Goal: Find specific page/section: Find specific page/section

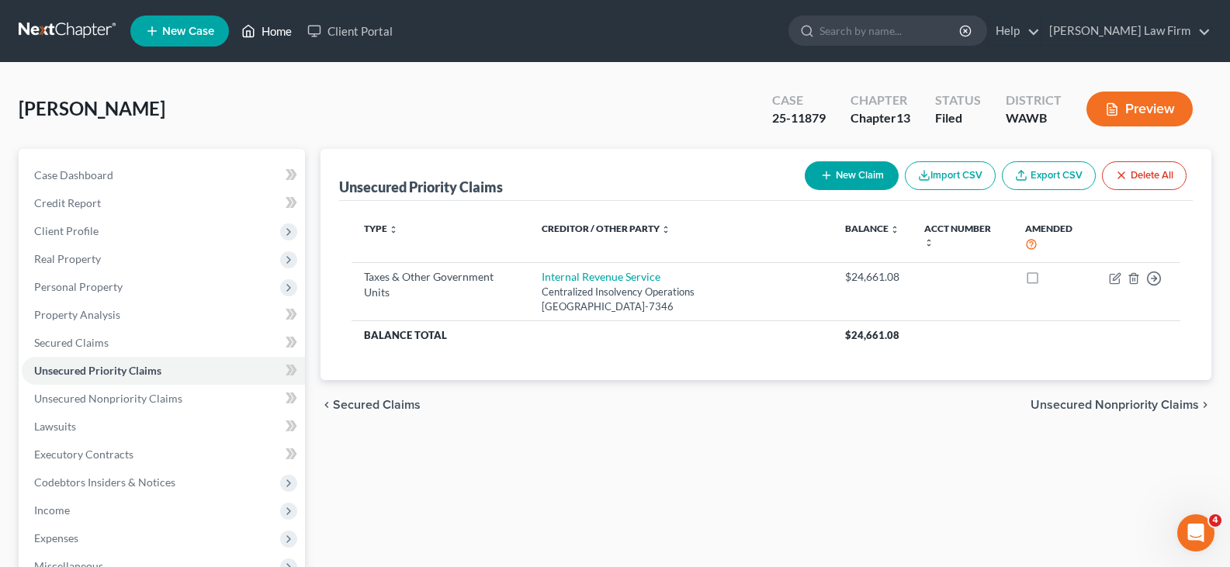
drag, startPoint x: 0, startPoint y: 0, endPoint x: 283, endPoint y: 29, distance: 284.7
click at [283, 29] on link "Home" at bounding box center [267, 31] width 66 height 28
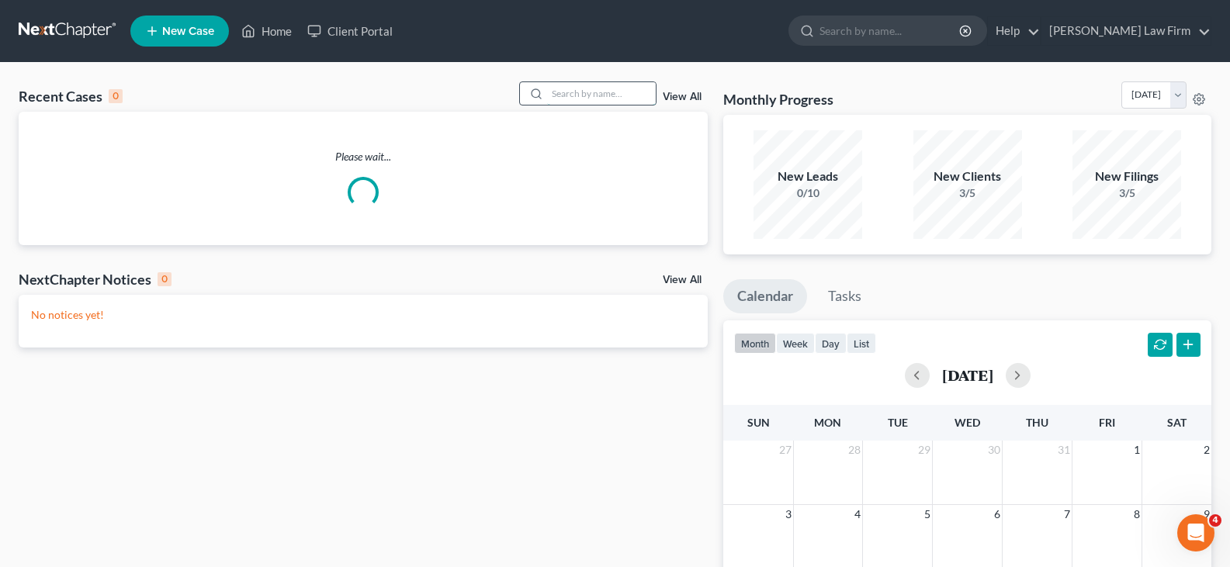
click at [611, 91] on input "search" at bounding box center [601, 93] width 109 height 23
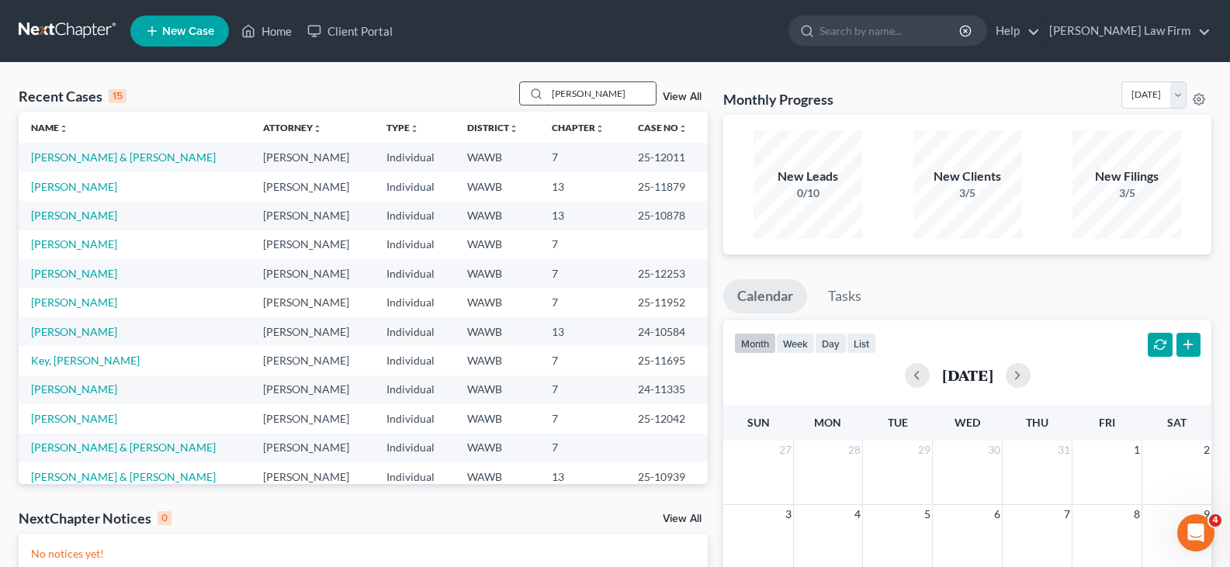
type input "[PERSON_NAME]"
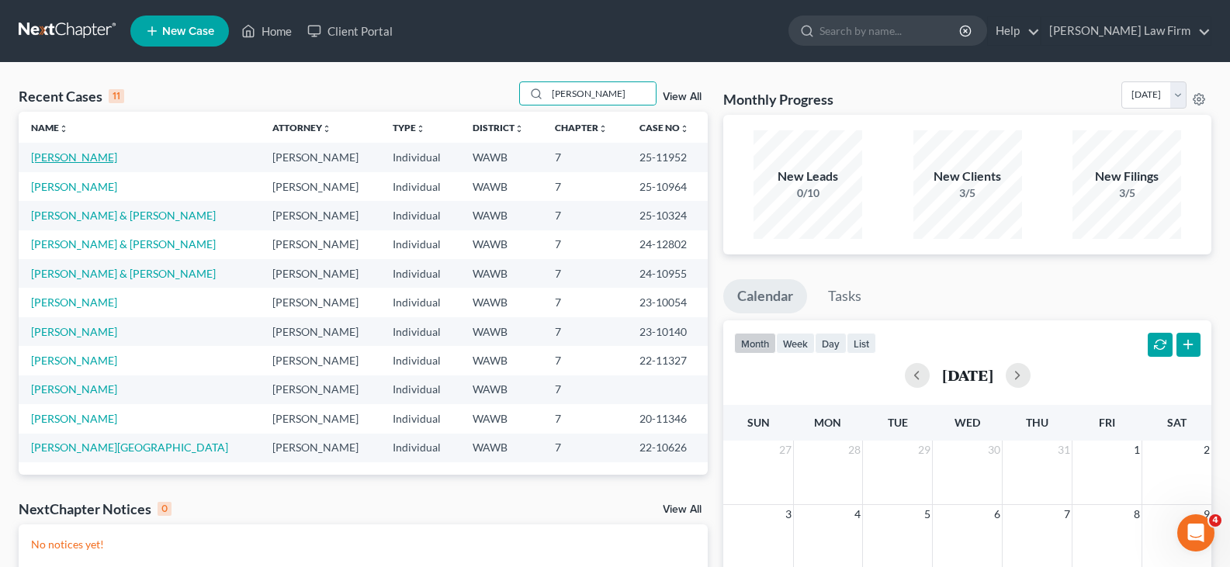
click at [85, 151] on link "[PERSON_NAME]" at bounding box center [74, 157] width 86 height 13
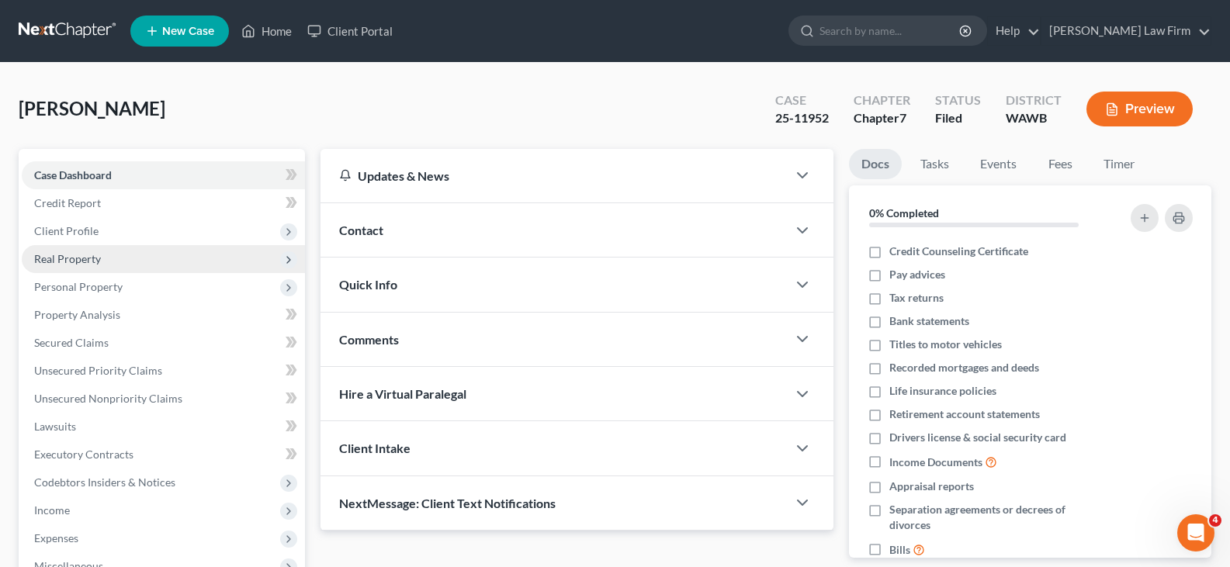
click at [83, 257] on span "Real Property" at bounding box center [67, 258] width 67 height 13
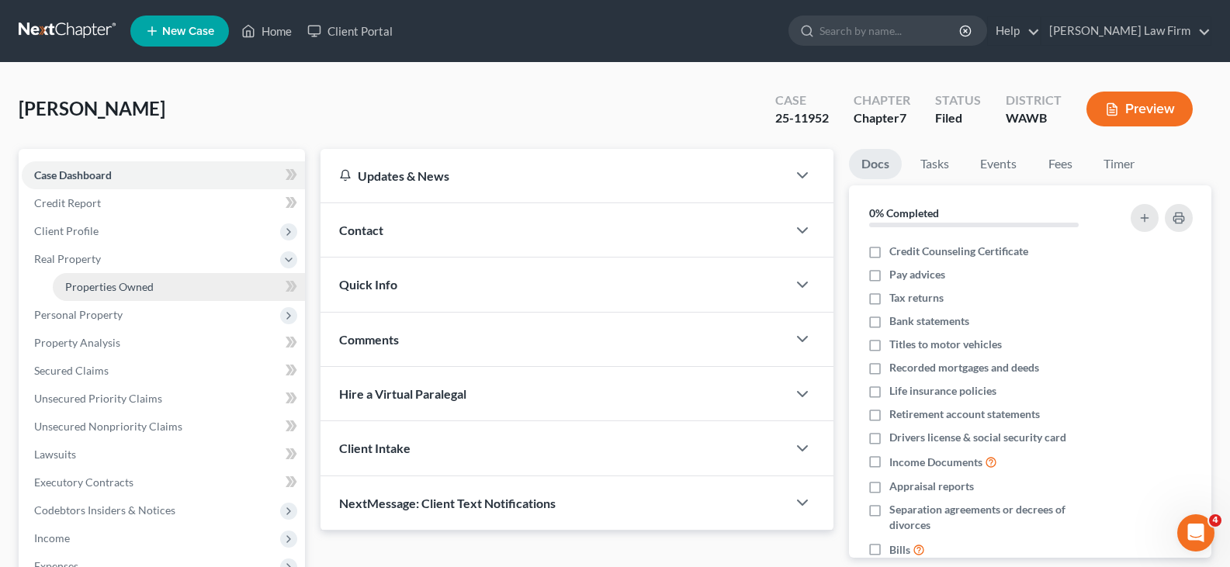
click at [98, 292] on span "Properties Owned" at bounding box center [109, 286] width 88 height 13
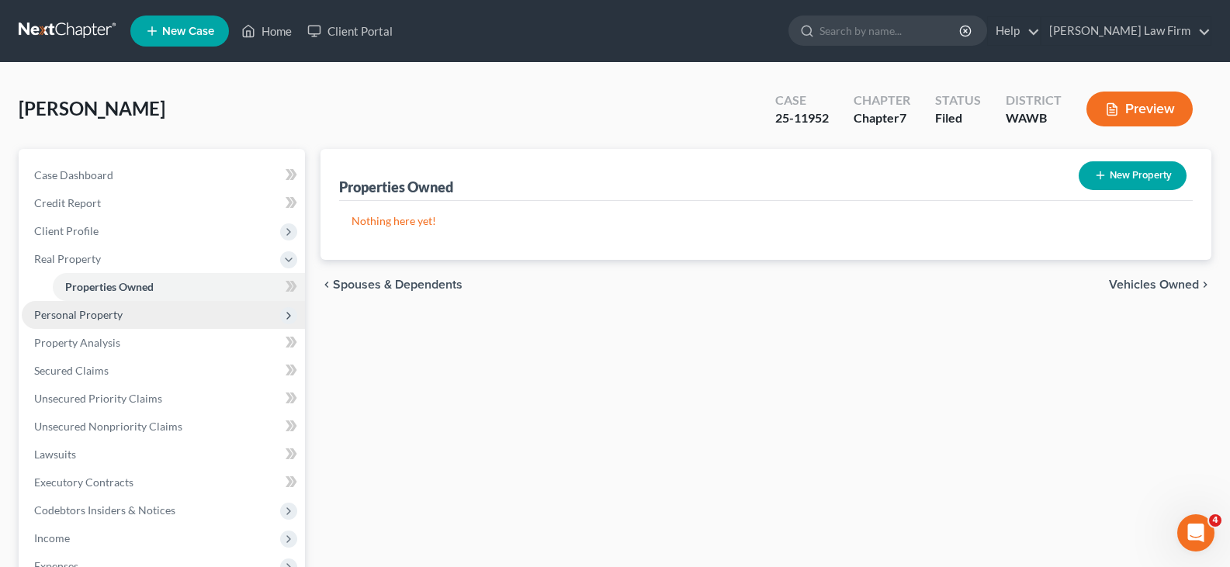
click at [98, 306] on span "Personal Property" at bounding box center [163, 315] width 283 height 28
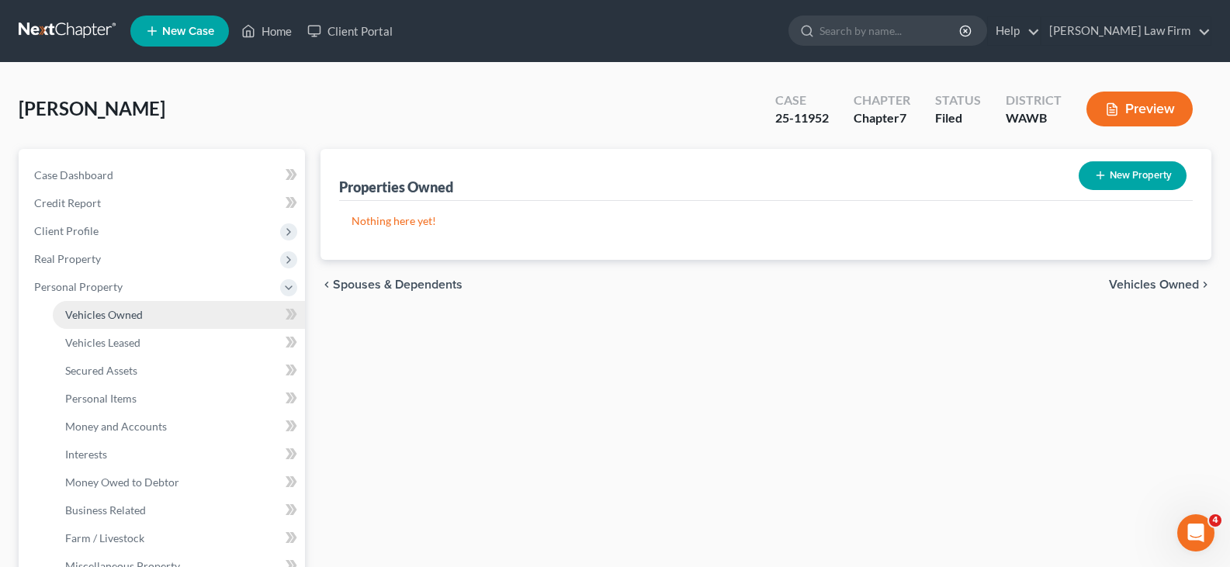
click at [103, 320] on span "Vehicles Owned" at bounding box center [104, 314] width 78 height 13
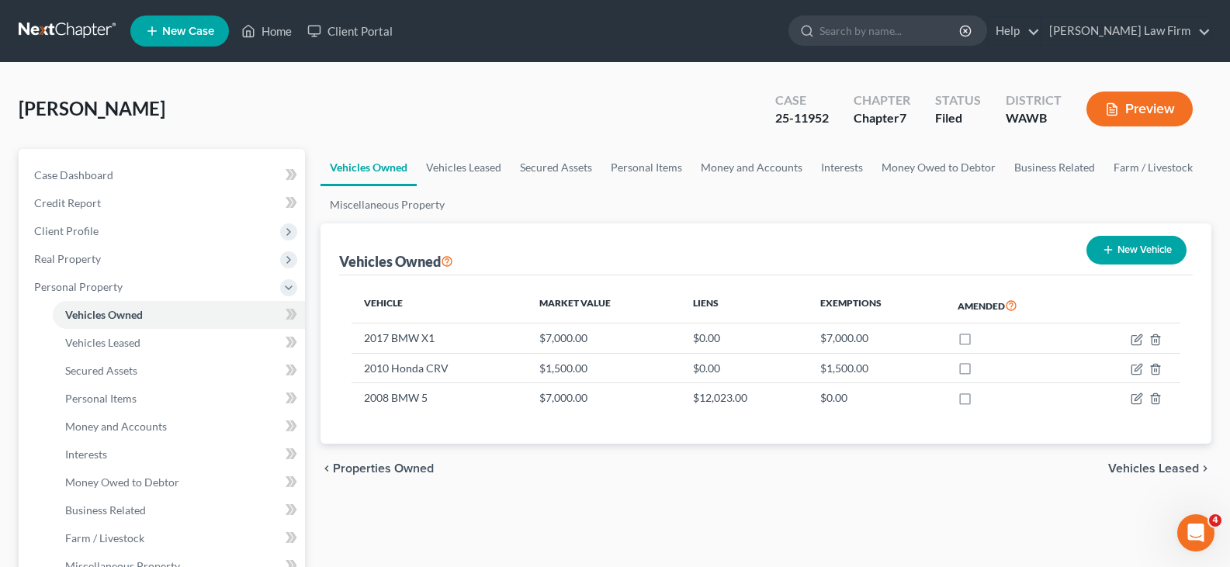
click at [53, 301] on link "Vehicles Owned" at bounding box center [179, 315] width 252 height 28
